Goal: Transaction & Acquisition: Obtain resource

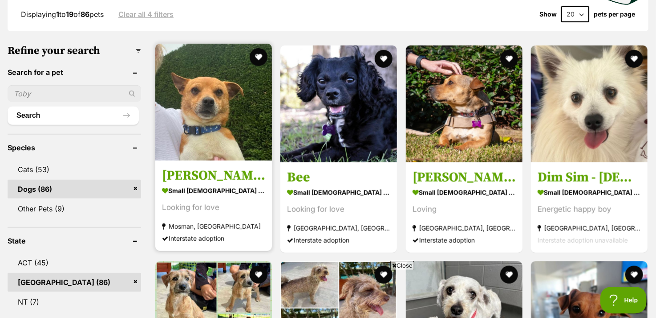
scroll to position [267, 0]
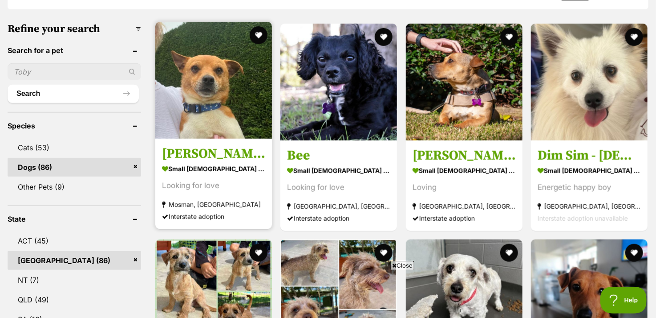
click at [181, 120] on img at bounding box center [213, 80] width 117 height 117
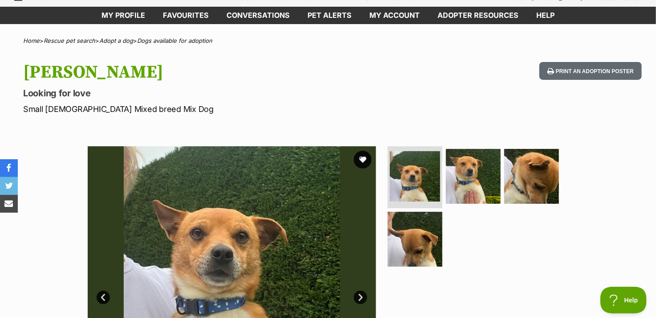
scroll to position [45, 0]
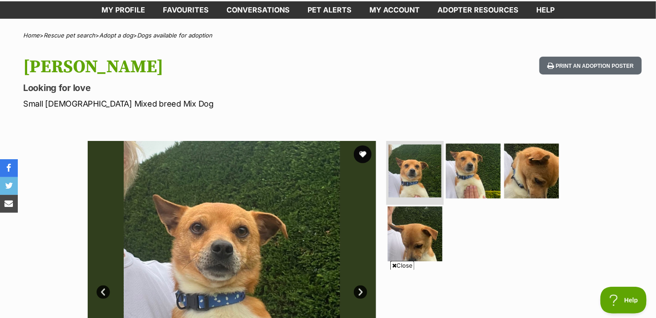
click at [405, 174] on img at bounding box center [415, 170] width 53 height 53
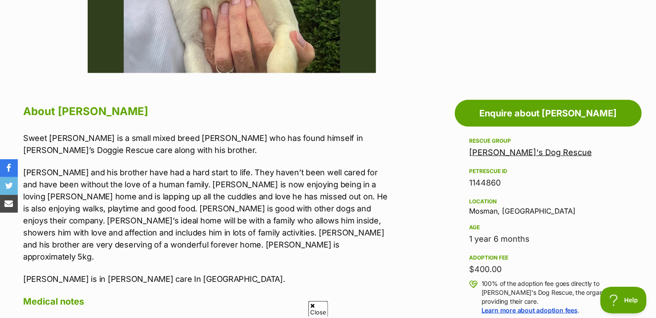
scroll to position [223, 0]
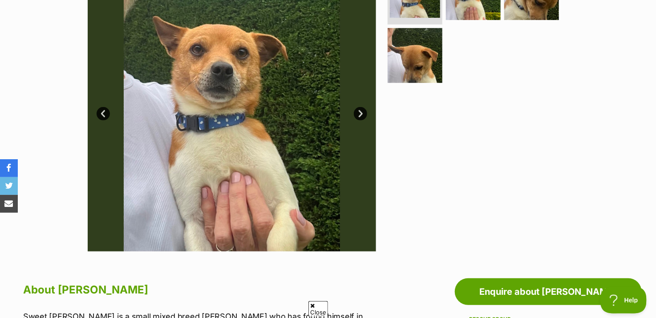
click at [361, 115] on link "Next" at bounding box center [360, 113] width 13 height 13
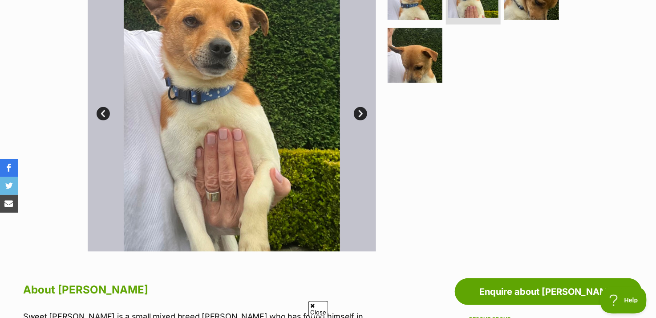
click at [361, 115] on link "Next" at bounding box center [360, 113] width 13 height 13
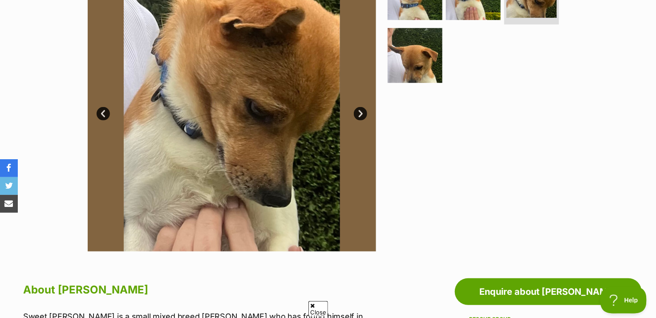
click at [361, 115] on link "Next" at bounding box center [360, 113] width 13 height 13
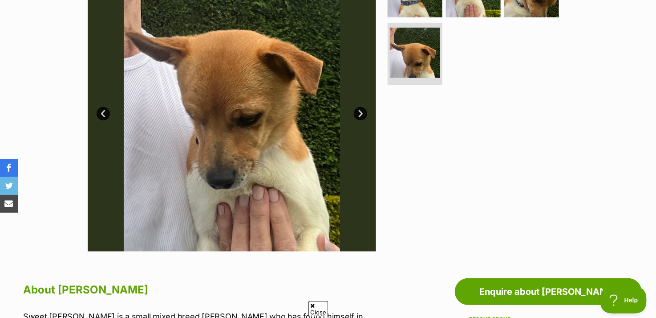
click at [361, 115] on link "Next" at bounding box center [360, 113] width 13 height 13
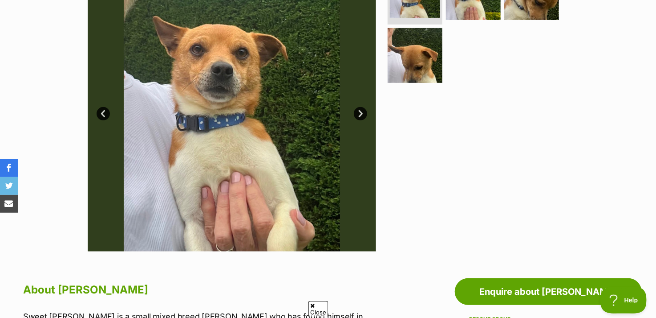
scroll to position [0, 0]
click at [361, 115] on link "Next" at bounding box center [360, 113] width 13 height 13
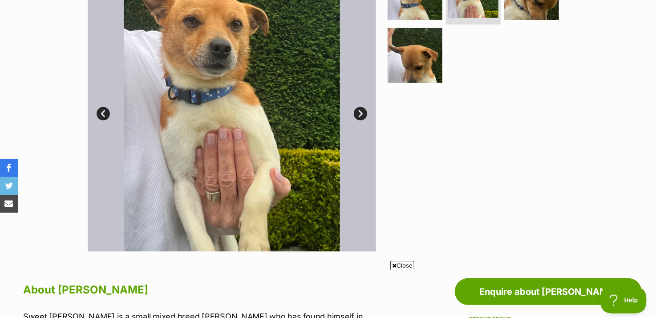
click at [361, 115] on link "Next" at bounding box center [360, 113] width 13 height 13
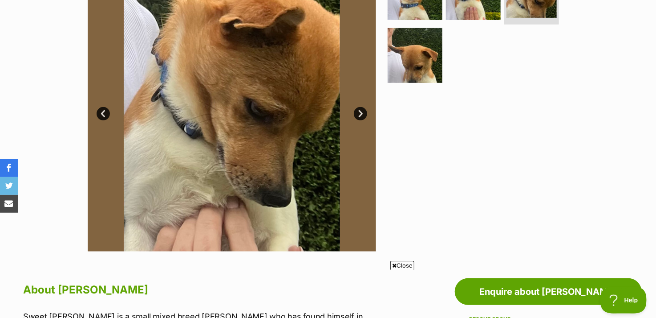
click at [361, 115] on link "Next" at bounding box center [360, 113] width 13 height 13
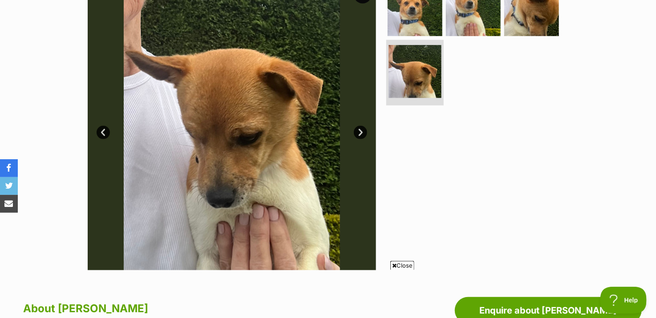
scroll to position [134, 0]
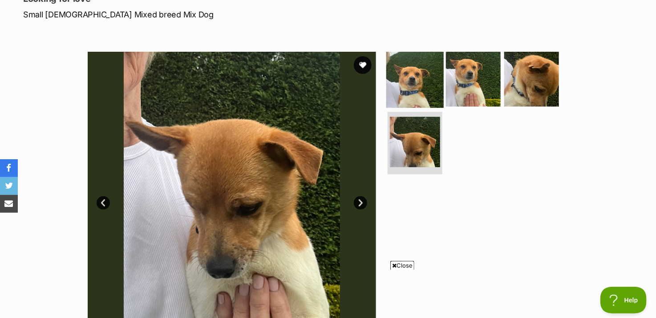
click at [397, 83] on img at bounding box center [415, 78] width 57 height 57
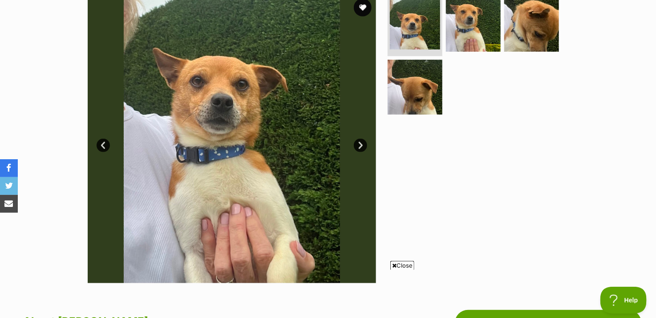
scroll to position [178, 0]
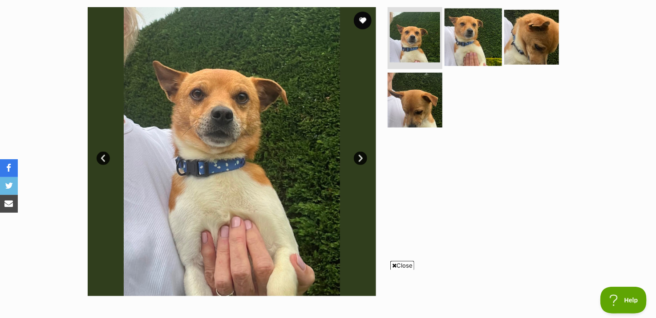
click at [451, 44] on img at bounding box center [473, 36] width 57 height 57
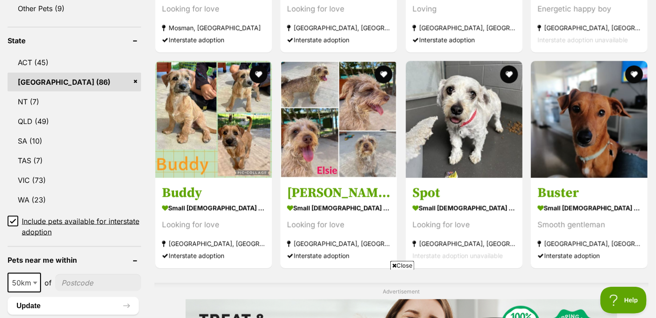
scroll to position [490, 0]
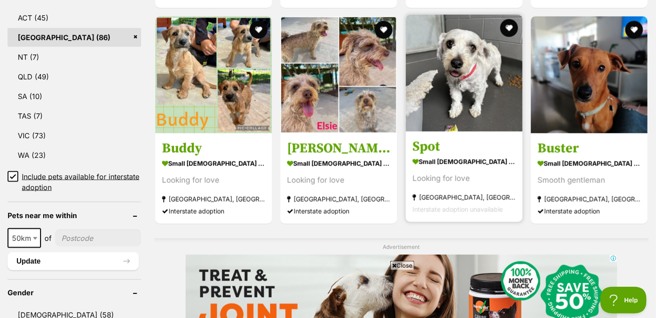
click at [467, 95] on img at bounding box center [464, 73] width 117 height 117
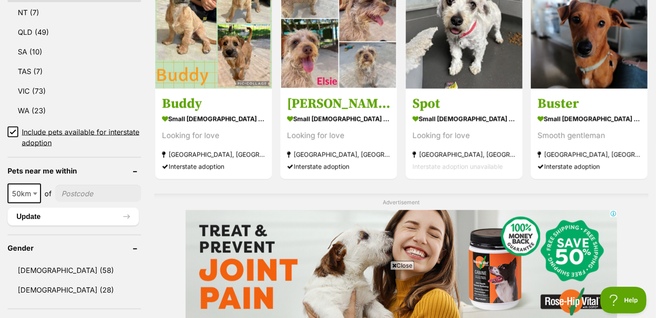
scroll to position [445, 0]
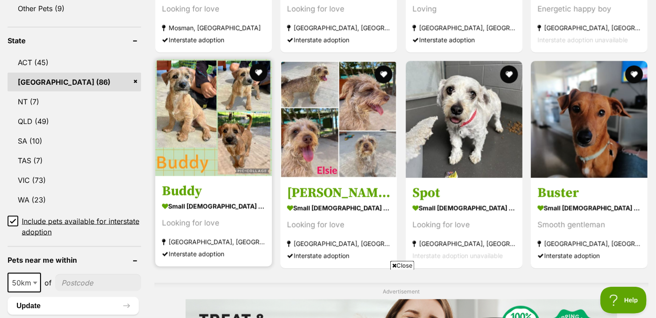
click at [185, 119] on img at bounding box center [213, 117] width 117 height 117
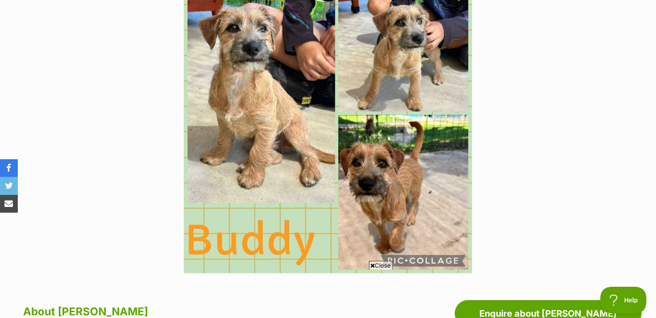
scroll to position [312, 0]
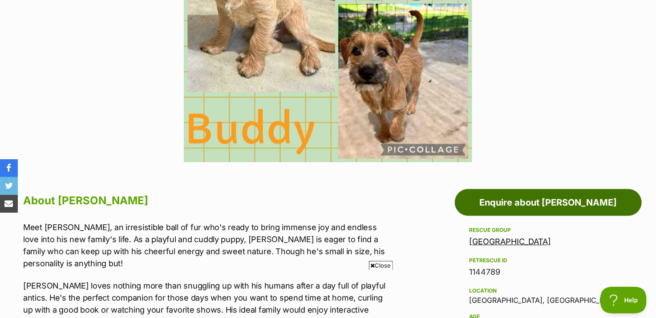
click at [523, 204] on link "Enquire about [PERSON_NAME]" at bounding box center [548, 202] width 187 height 27
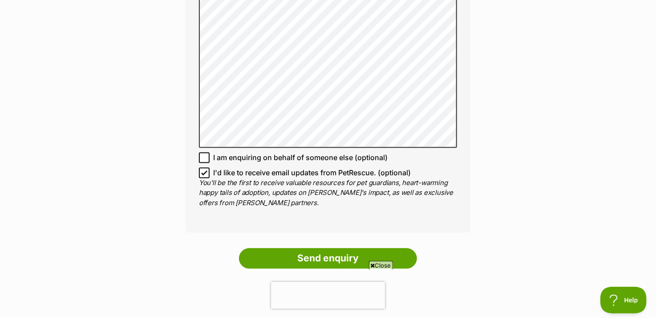
scroll to position [757, 0]
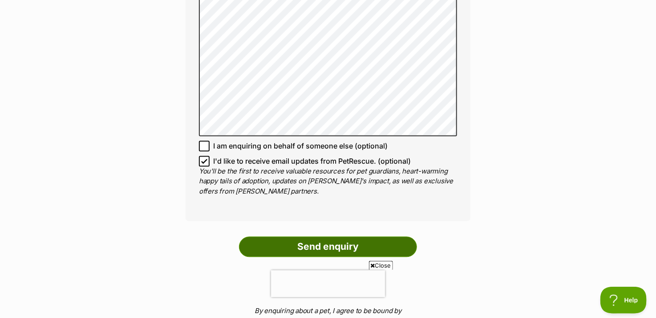
click at [319, 236] on input "Send enquiry" at bounding box center [328, 246] width 178 height 20
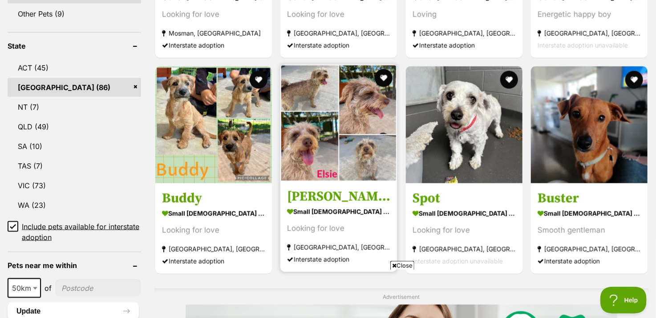
click at [342, 138] on img at bounding box center [339, 123] width 117 height 117
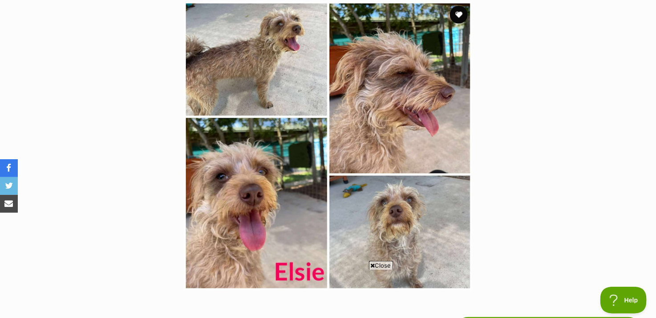
scroll to position [134, 0]
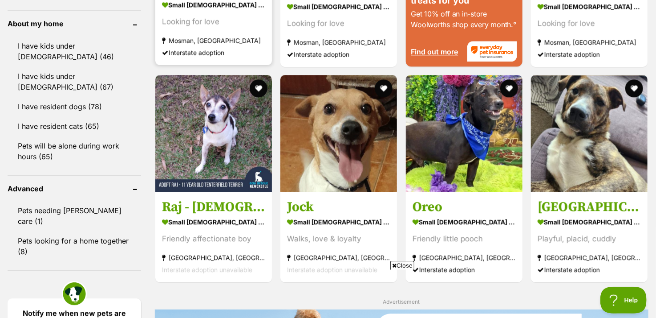
scroll to position [1108, 0]
